Goal: Information Seeking & Learning: Learn about a topic

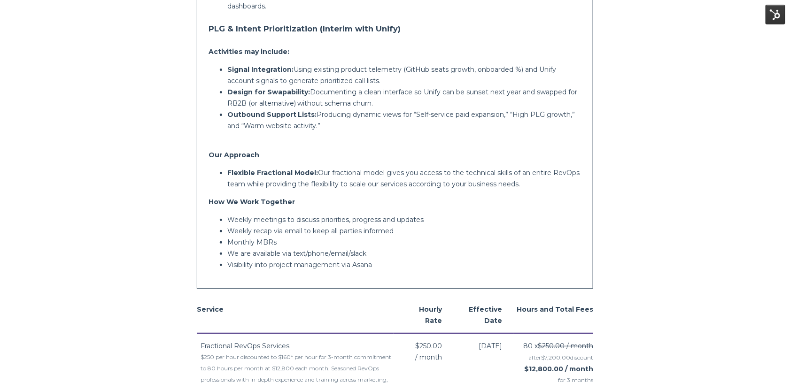
scroll to position [14, 0]
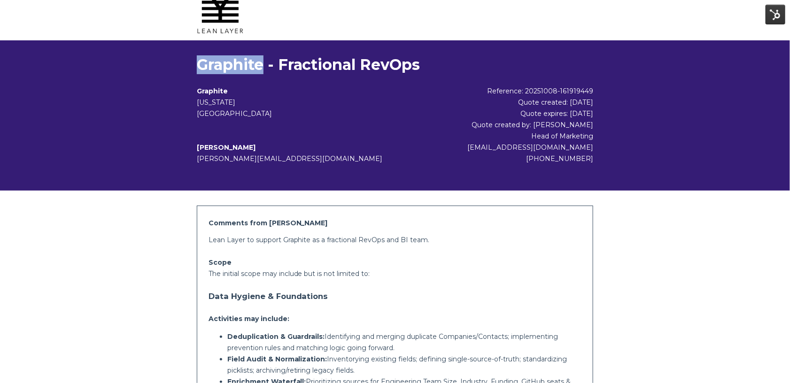
drag, startPoint x: 264, startPoint y: 65, endPoint x: 184, endPoint y: 65, distance: 80.3
click at [184, 65] on div "Graphite - Fractional RevOps Graphite [US_STATE] [GEOGRAPHIC_DATA] [PERSON_NAME…" at bounding box center [395, 115] width 790 height 150
click at [257, 63] on h1 "Graphite - Fractional RevOps" at bounding box center [395, 64] width 397 height 19
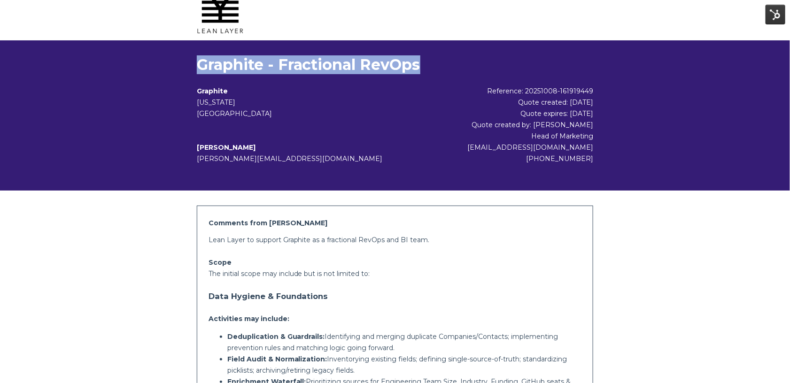
click at [257, 63] on h1 "Graphite - Fractional RevOps" at bounding box center [395, 64] width 397 height 19
copy div "Graphite - Fractional RevOps"
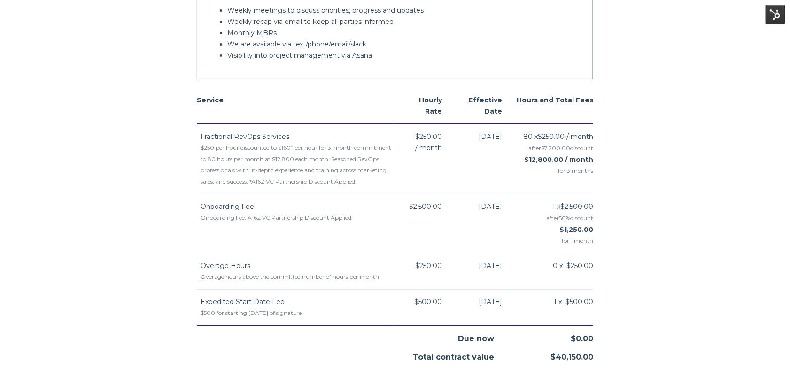
scroll to position [935, 0]
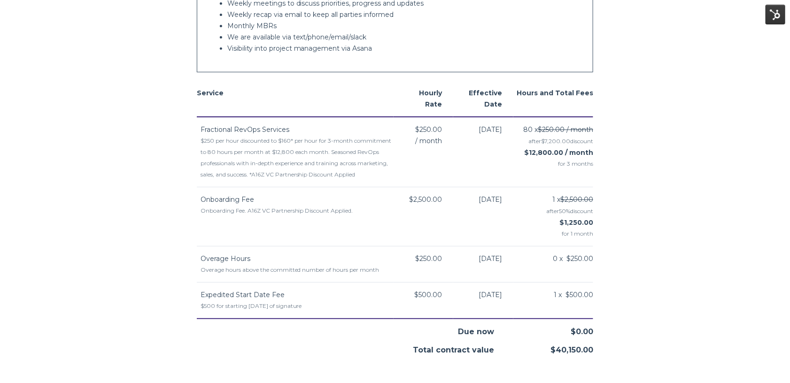
click at [212, 204] on span "Onboarding Fee" at bounding box center [227, 199] width 54 height 8
copy td "Onboarding Fee"
drag, startPoint x: 248, startPoint y: 222, endPoint x: 355, endPoint y: 221, distance: 107.0
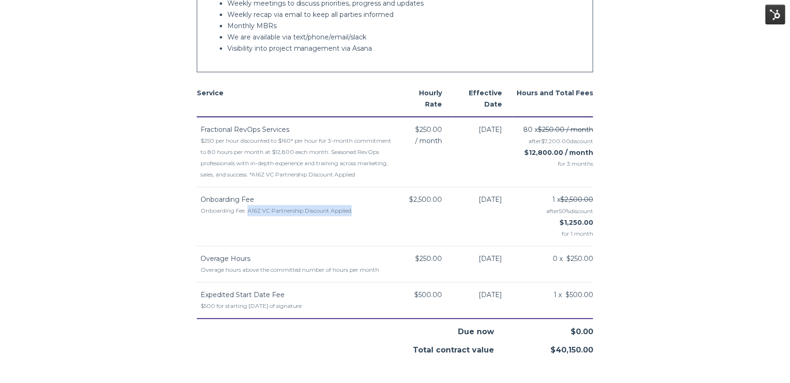
click at [356, 216] on div "Onboarding Fee. A16Z VC Partnership Discount Applied." at bounding box center [296, 210] width 193 height 11
copy div "A16Z VC Partnership Discount Applied"
click at [202, 299] on span "Expedited Start Date Fee" at bounding box center [242, 295] width 84 height 8
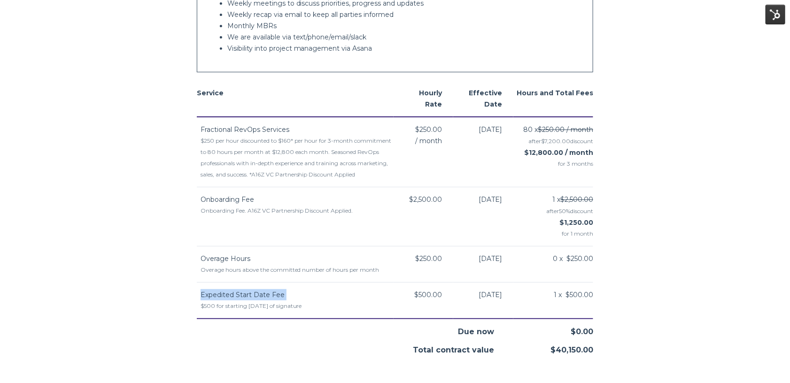
copy td "Expedited Start Date Fee"
